Goal: Transaction & Acquisition: Purchase product/service

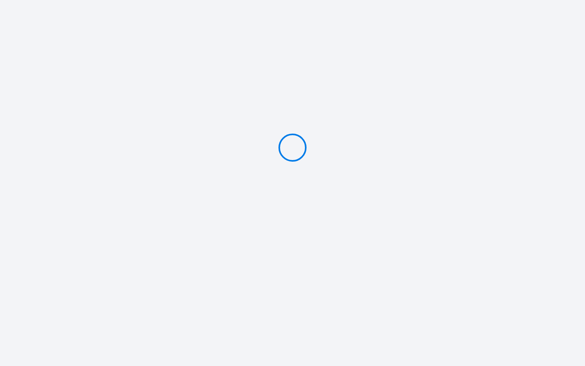
type input "Caution 500 €"
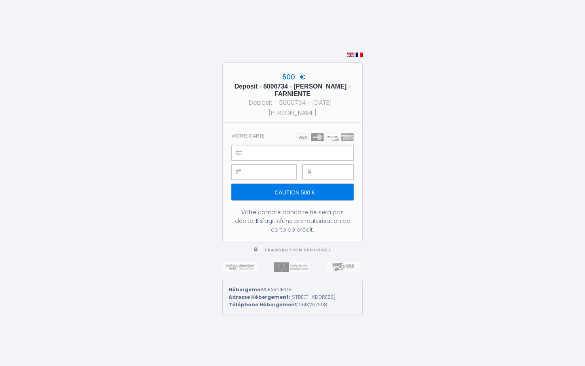
click at [297, 188] on input "Caution 500 €" at bounding box center [293, 192] width 122 height 17
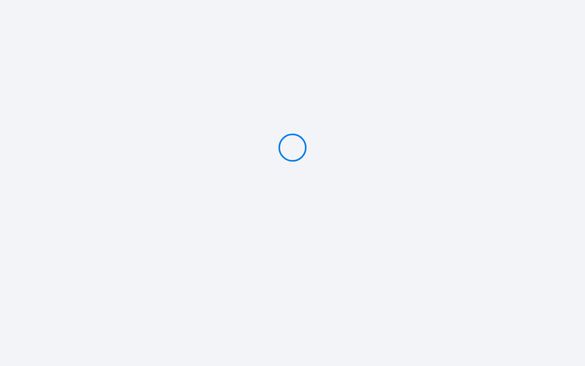
type input "Caution 500 €"
